Goal: Contribute content: Add original content to the website for others to see

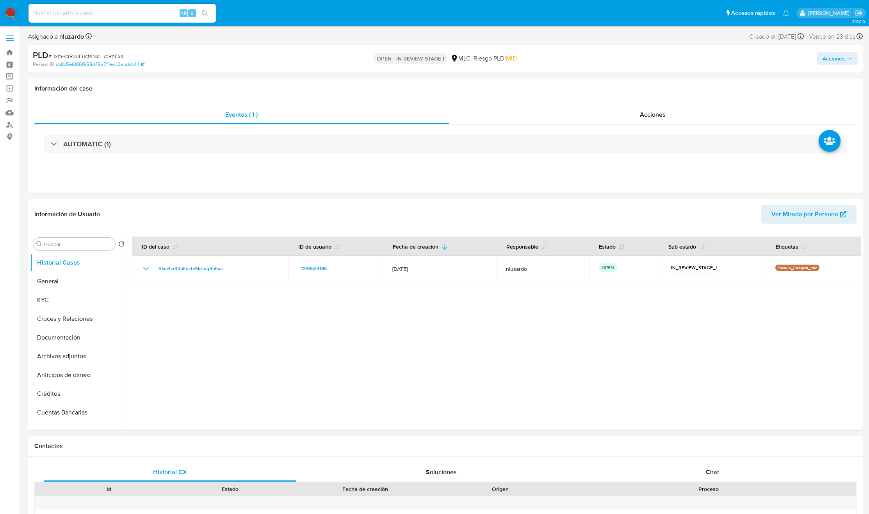
select select "10"
click at [64, 297] on button "KYC" at bounding box center [75, 300] width 91 height 19
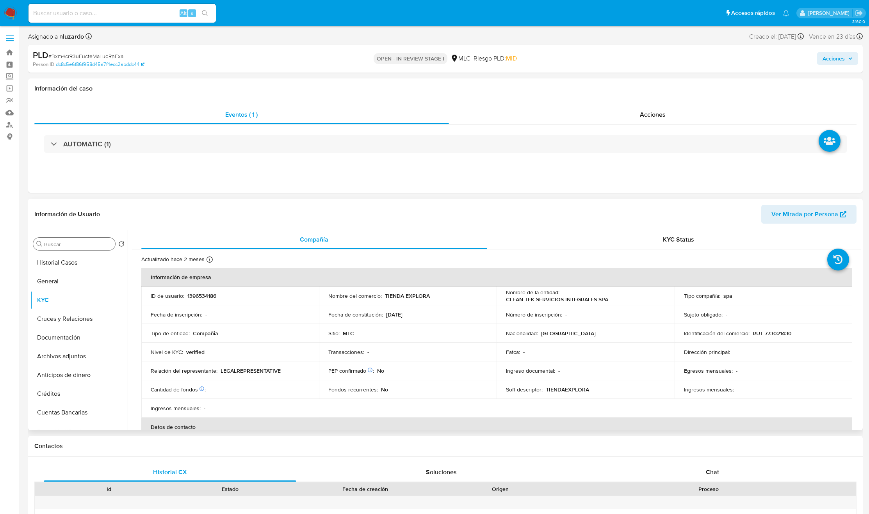
click at [82, 245] on input "Buscar" at bounding box center [78, 244] width 68 height 7
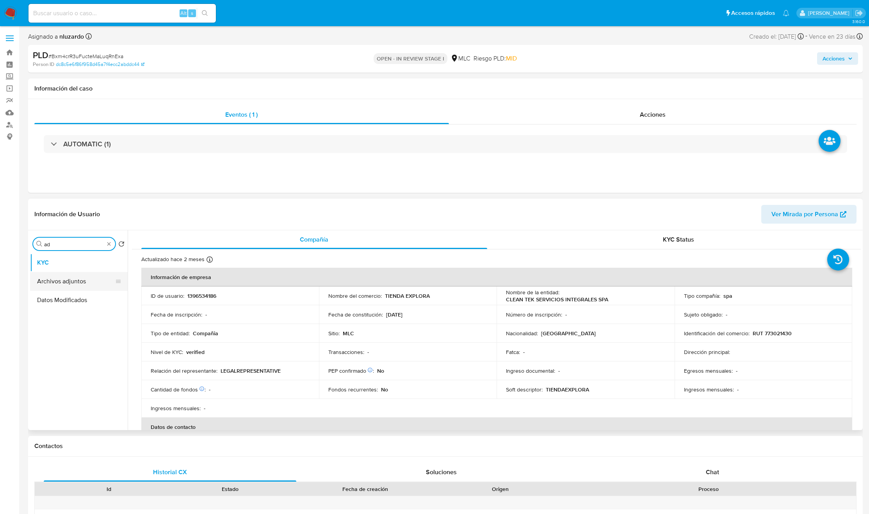
type input "ad"
click at [82, 283] on button "Archivos adjuntos" at bounding box center [75, 281] width 91 height 19
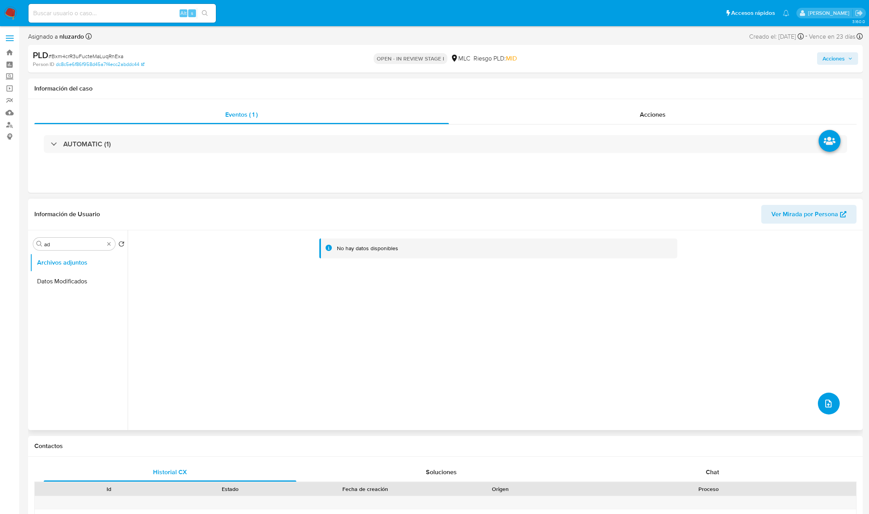
click at [818, 402] on button "upload-file" at bounding box center [829, 404] width 22 height 22
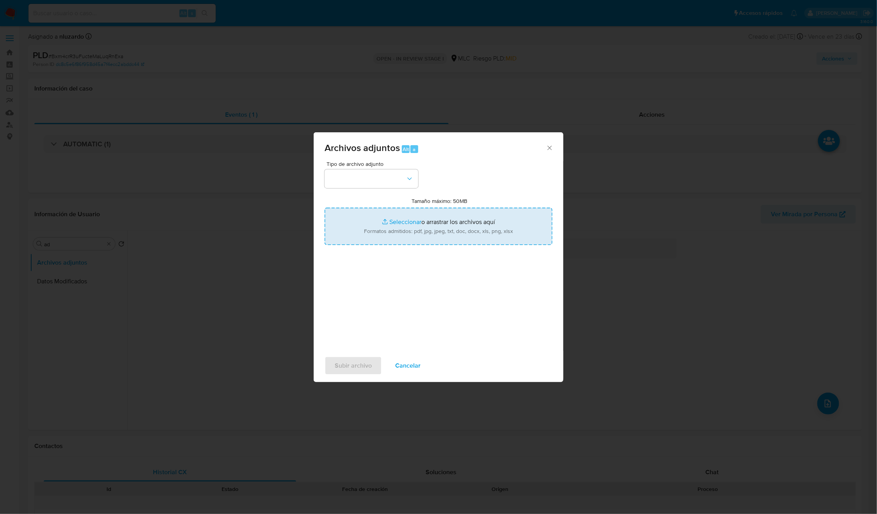
type input "C:\fakepath\1396534186_Tablas_Transaccionales_1.3.0.xlsx"
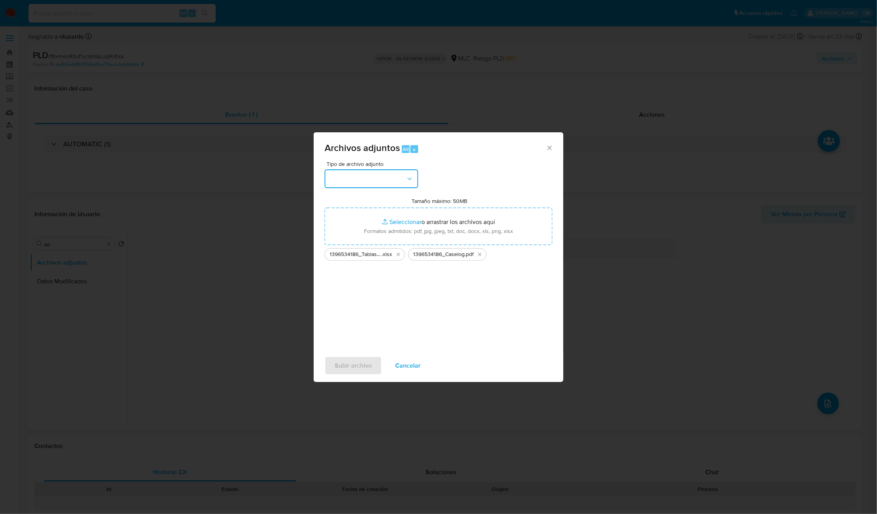
click at [399, 178] on button "button" at bounding box center [372, 178] width 94 height 19
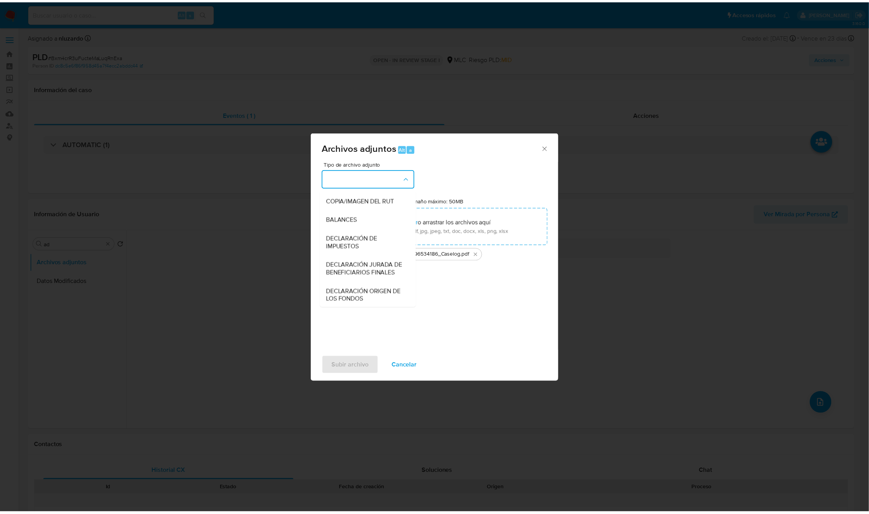
scroll to position [90, 0]
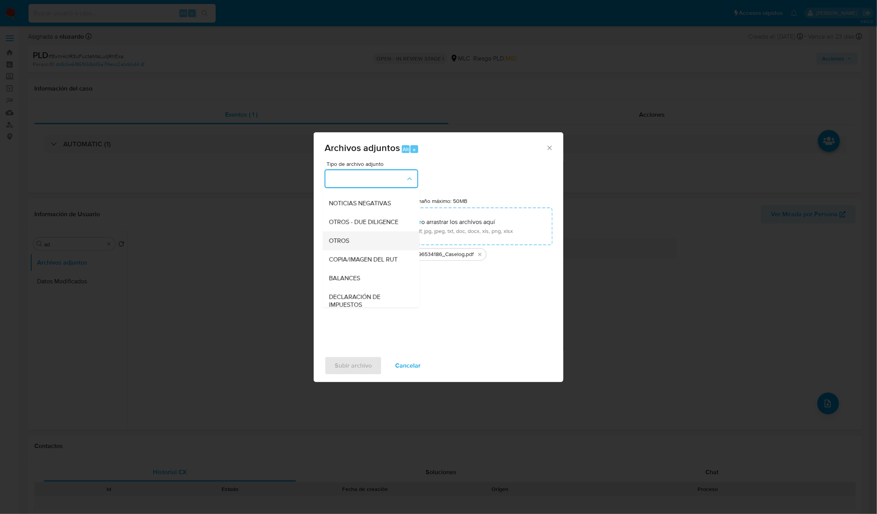
click at [360, 250] on div "OTROS" at bounding box center [369, 240] width 80 height 19
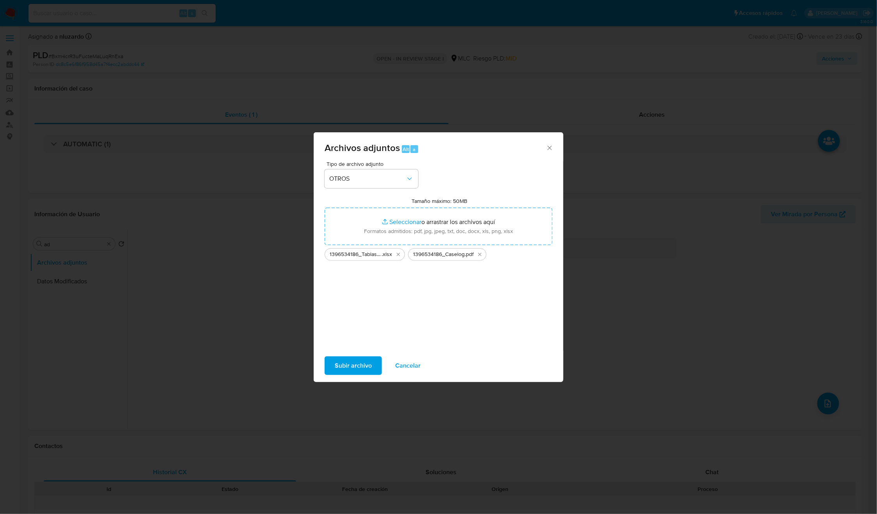
click at [361, 357] on span "Subir archivo" at bounding box center [353, 365] width 37 height 17
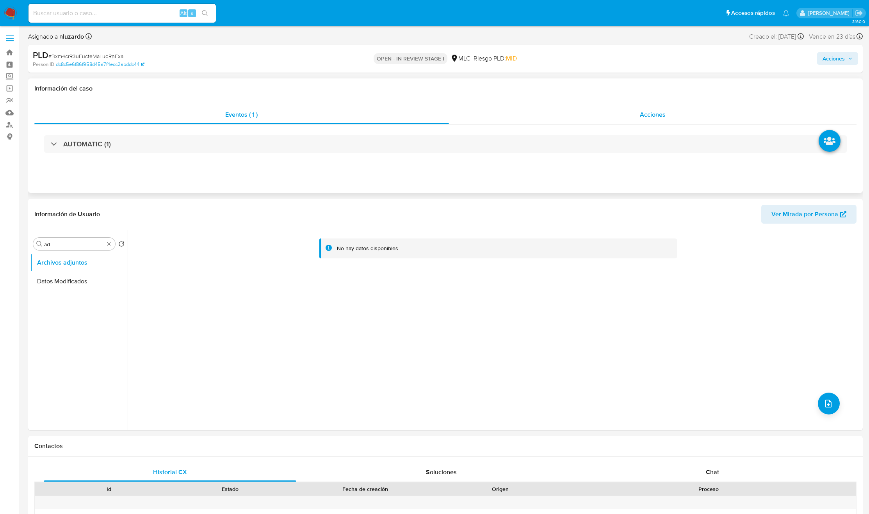
click at [629, 121] on div "Acciones" at bounding box center [653, 114] width 408 height 19
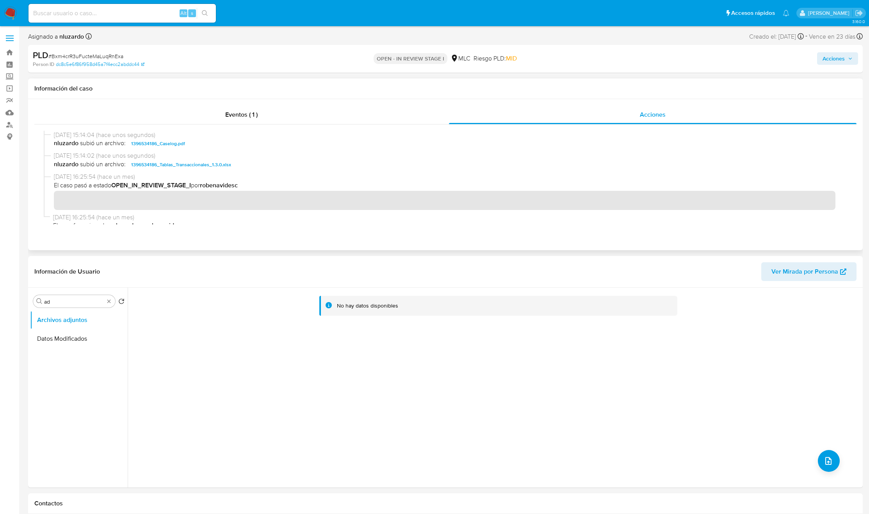
click at [230, 145] on span "nluzardo subió un archivo: 1396534186_Caselog.pdf" at bounding box center [449, 143] width 790 height 9
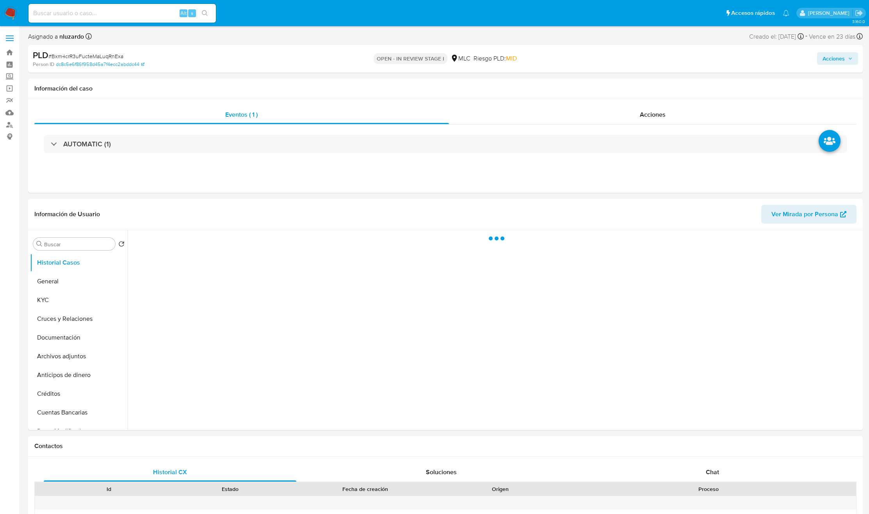
select select "10"
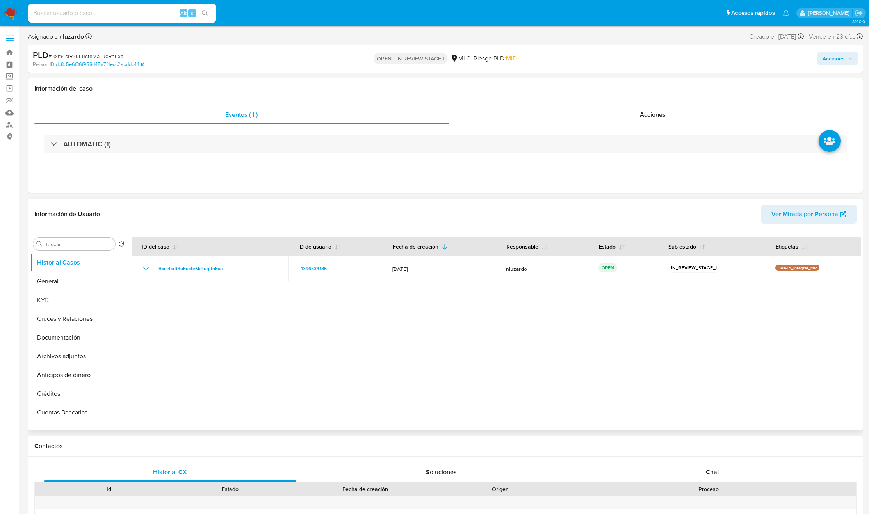
click at [57, 251] on div "Buscar Volver al orden por defecto Historial Casos General KYC Cruces y Relacio…" at bounding box center [79, 330] width 98 height 199
click at [57, 247] on input "Buscar" at bounding box center [78, 244] width 68 height 7
type input "AD"
click at [60, 277] on button "Archivos adjuntos" at bounding box center [75, 281] width 91 height 19
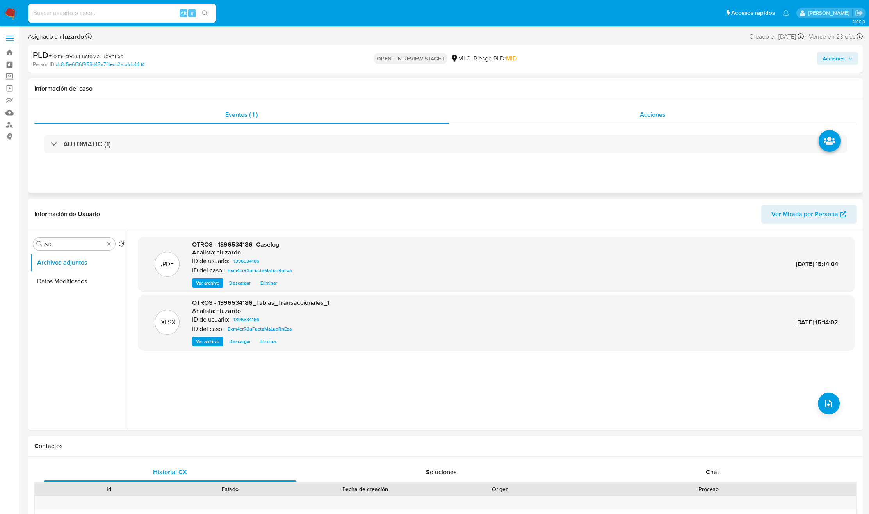
click at [683, 123] on div "Acciones" at bounding box center [653, 114] width 408 height 19
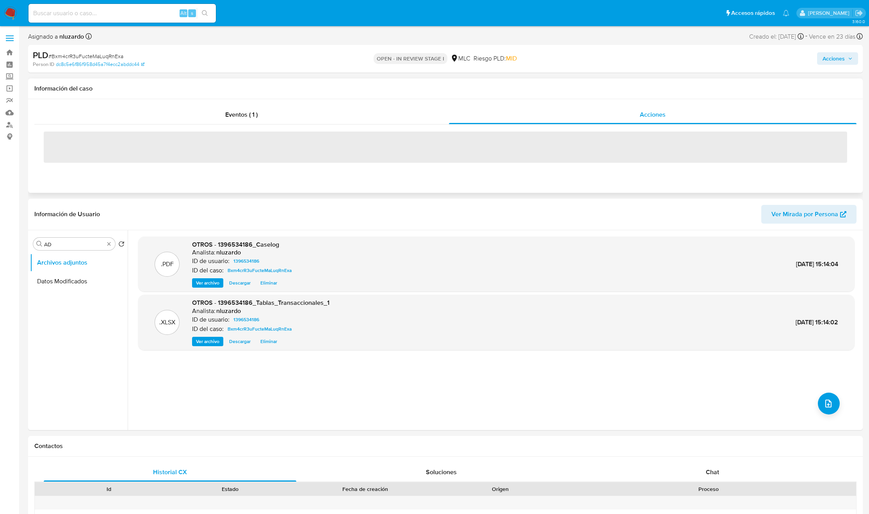
drag, startPoint x: 681, startPoint y: 112, endPoint x: 680, endPoint y: 97, distance: 15.3
click at [681, 112] on div "Acciones" at bounding box center [653, 114] width 408 height 19
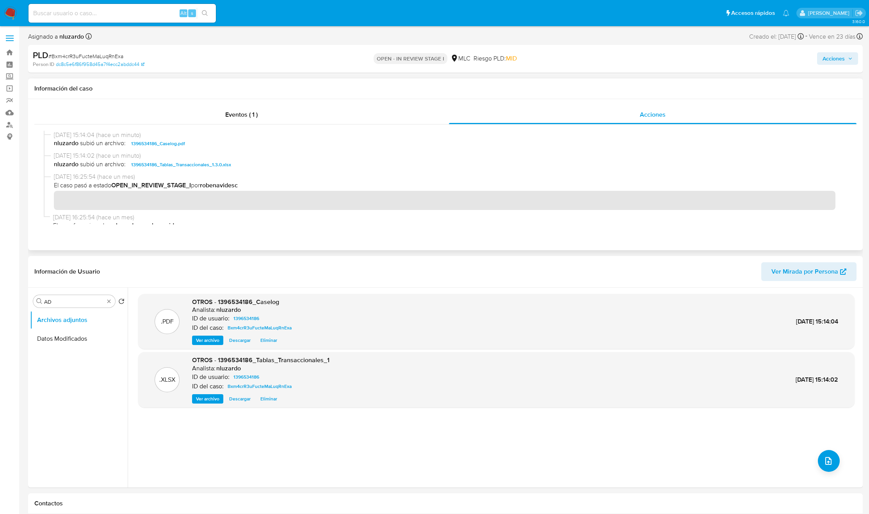
click at [223, 143] on span "nluzardo subió un archivo: 1396534186_Caselog.pdf" at bounding box center [449, 143] width 790 height 9
click at [834, 60] on span "Acciones" at bounding box center [833, 58] width 22 height 12
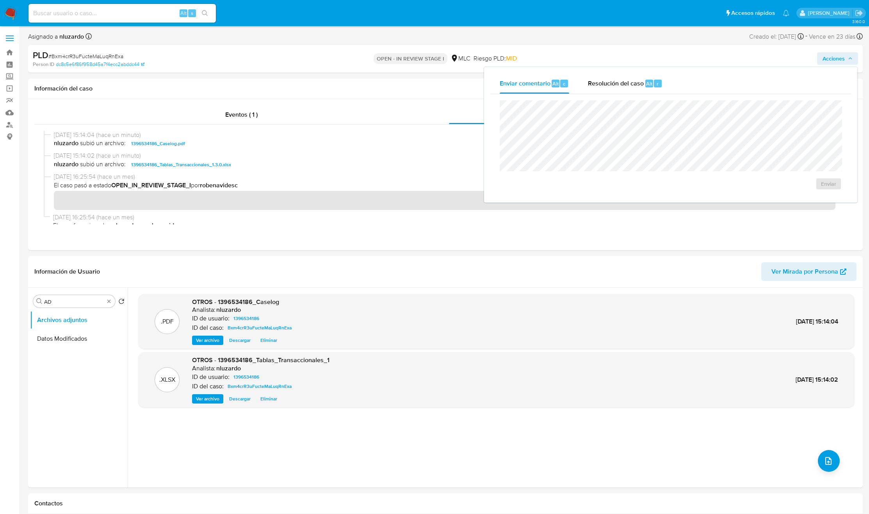
drag, startPoint x: 705, startPoint y: 79, endPoint x: 691, endPoint y: 80, distance: 14.1
click at [693, 80] on div "Enviar comentario Alt c Resolución del caso Alt r" at bounding box center [670, 83] width 361 height 20
click at [617, 87] on span "Resolución del caso" at bounding box center [616, 83] width 56 height 9
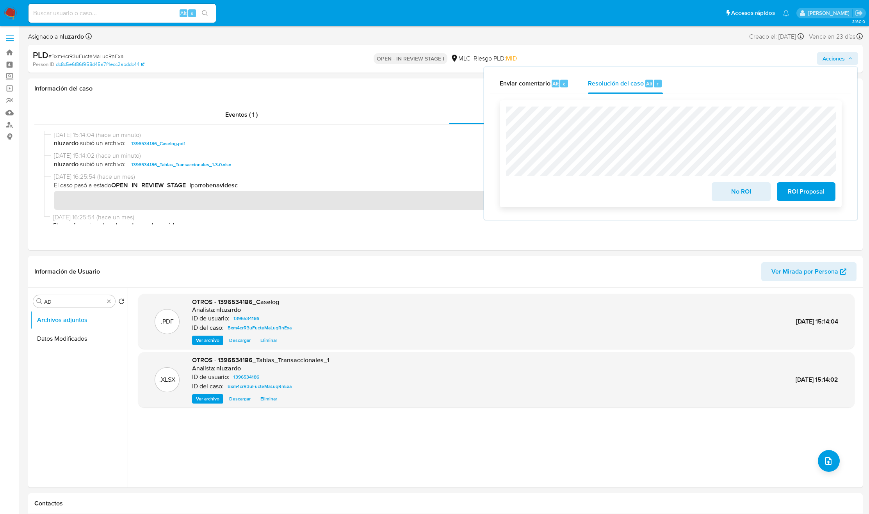
click at [738, 189] on span "No ROI" at bounding box center [741, 191] width 38 height 17
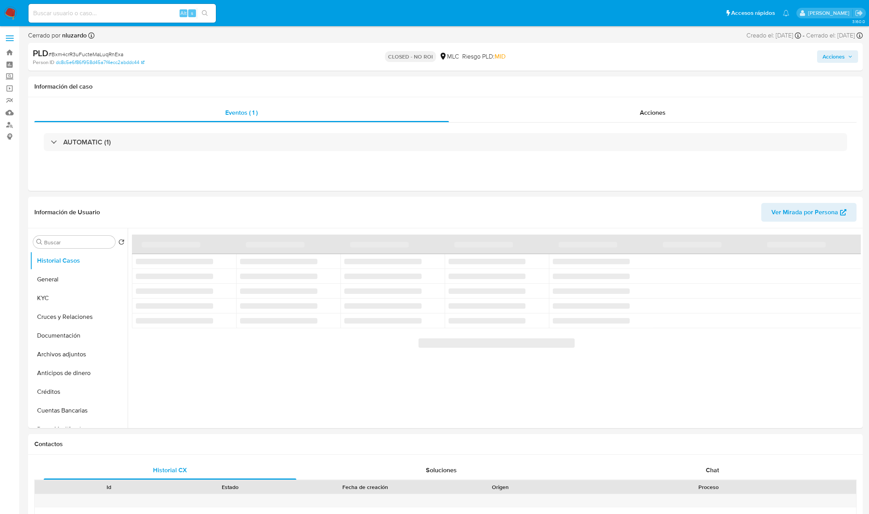
select select "10"
